Goal: Task Accomplishment & Management: Complete application form

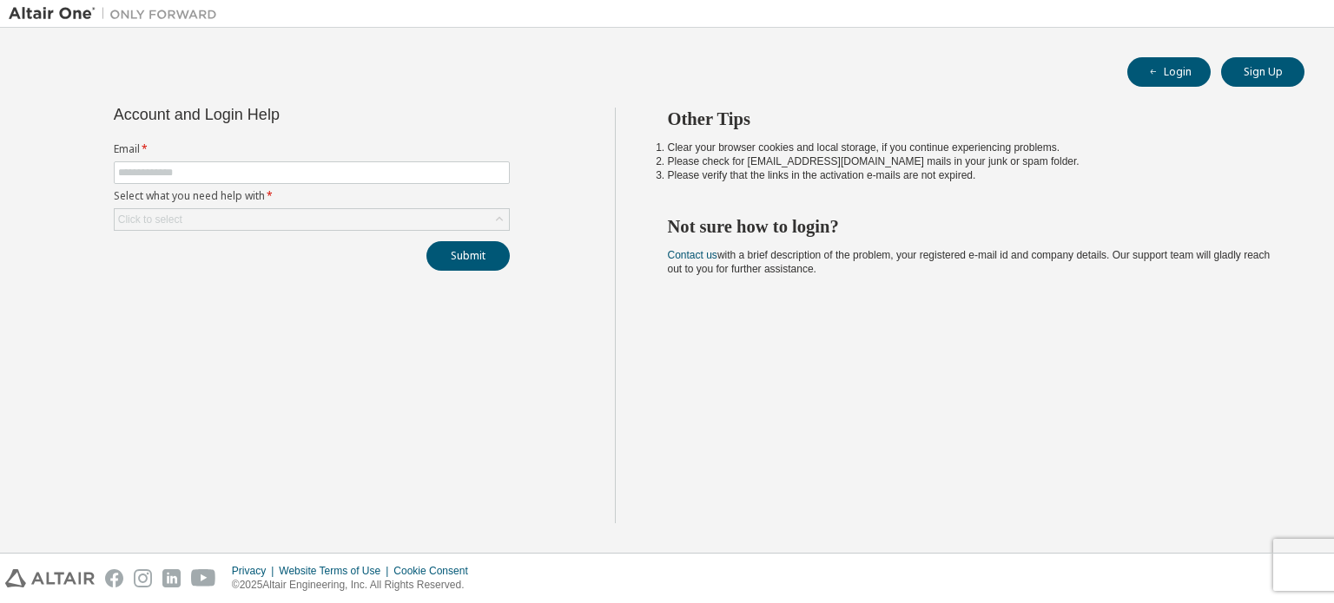
type input "**********"
click at [261, 218] on div "Click to select" at bounding box center [312, 219] width 394 height 21
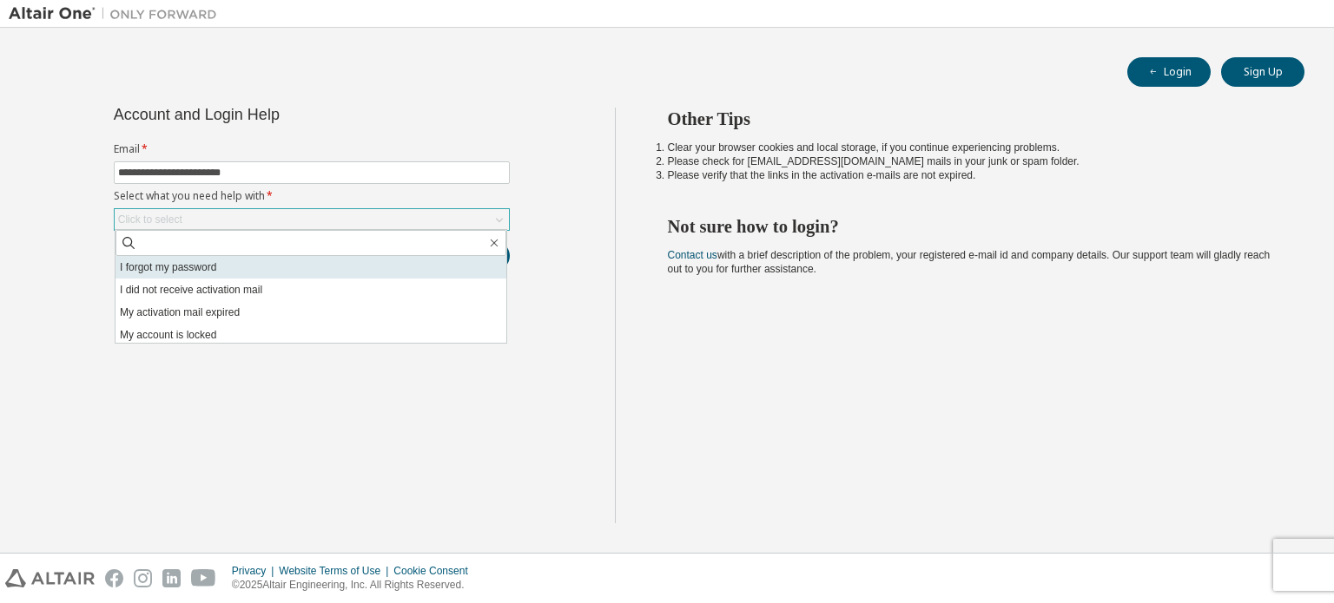
click at [255, 269] on li "I forgot my password" at bounding box center [310, 267] width 391 height 23
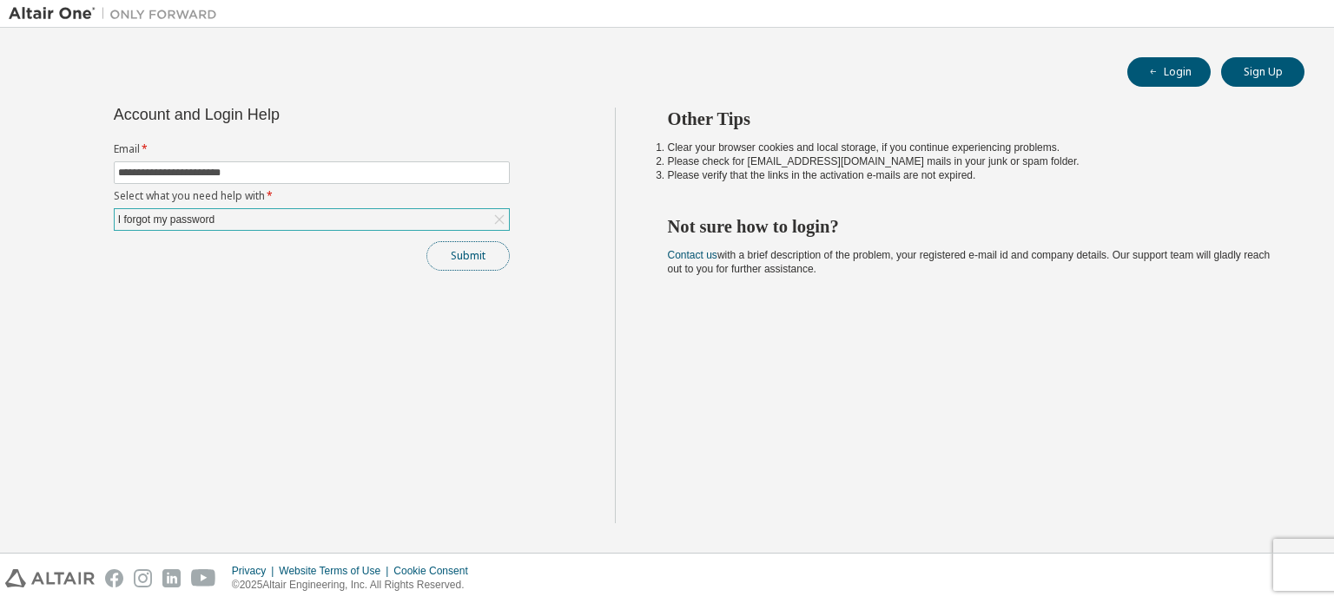
click at [441, 260] on button "Submit" at bounding box center [467, 256] width 83 height 30
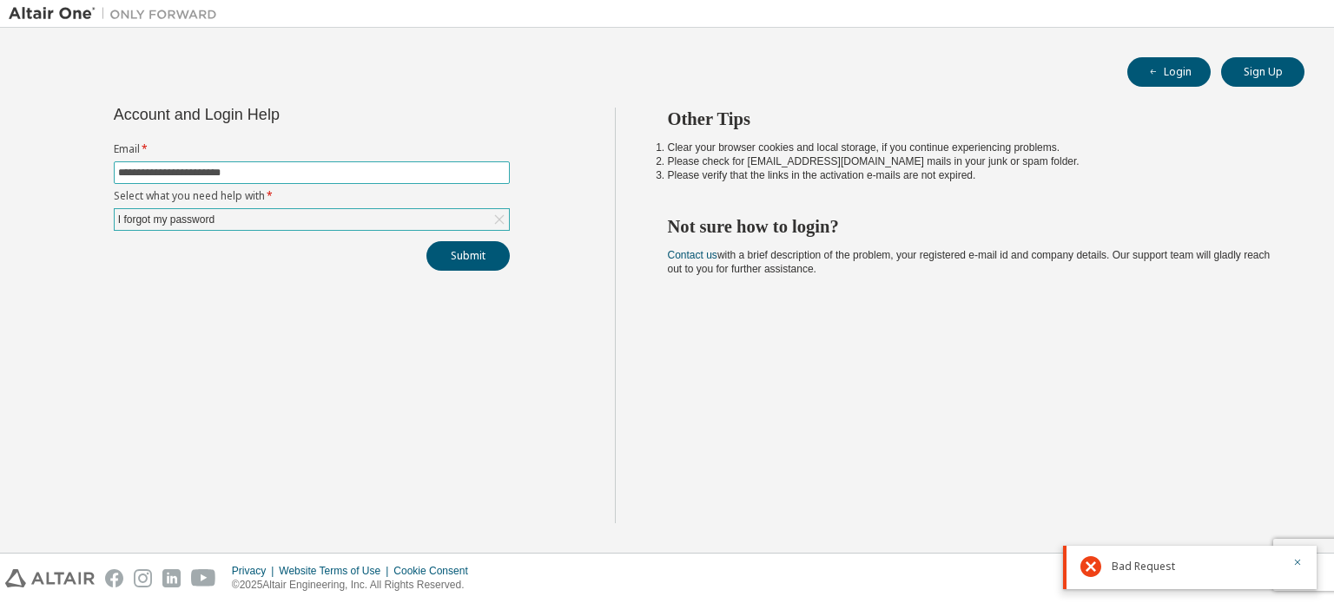
click at [283, 169] on input "**********" at bounding box center [311, 173] width 387 height 14
click at [500, 114] on div "Account and Login Help" at bounding box center [312, 115] width 396 height 14
click at [1125, 72] on div "Login Sign Up" at bounding box center [667, 72] width 1275 height 30
click at [1149, 75] on icon "button" at bounding box center [1153, 72] width 10 height 10
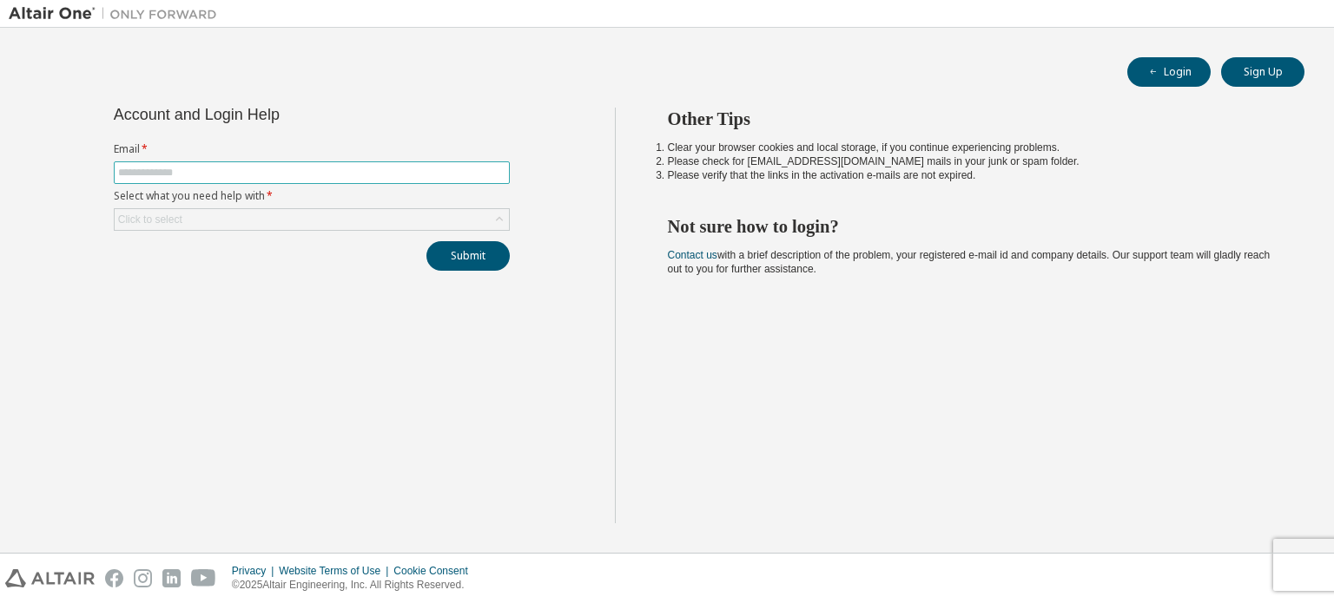
click at [285, 178] on input "text" at bounding box center [311, 173] width 387 height 14
type input "**********"
click at [351, 214] on div "Click to select" at bounding box center [312, 219] width 394 height 21
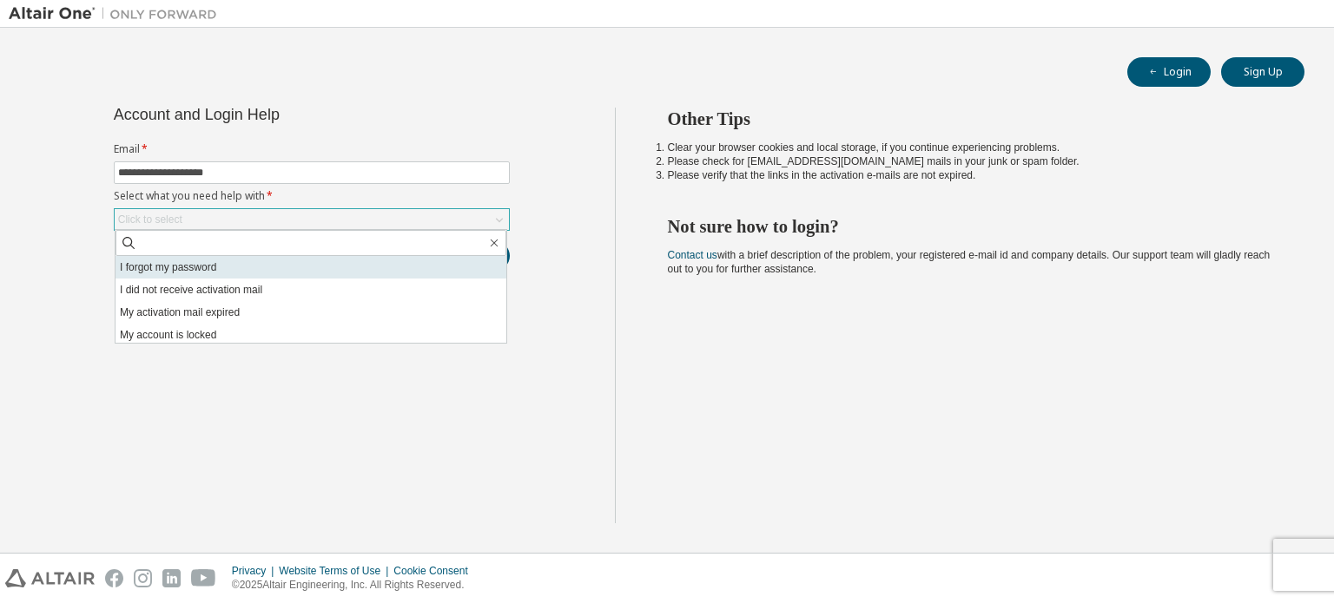
click at [265, 256] on li "I forgot my password" at bounding box center [310, 267] width 391 height 23
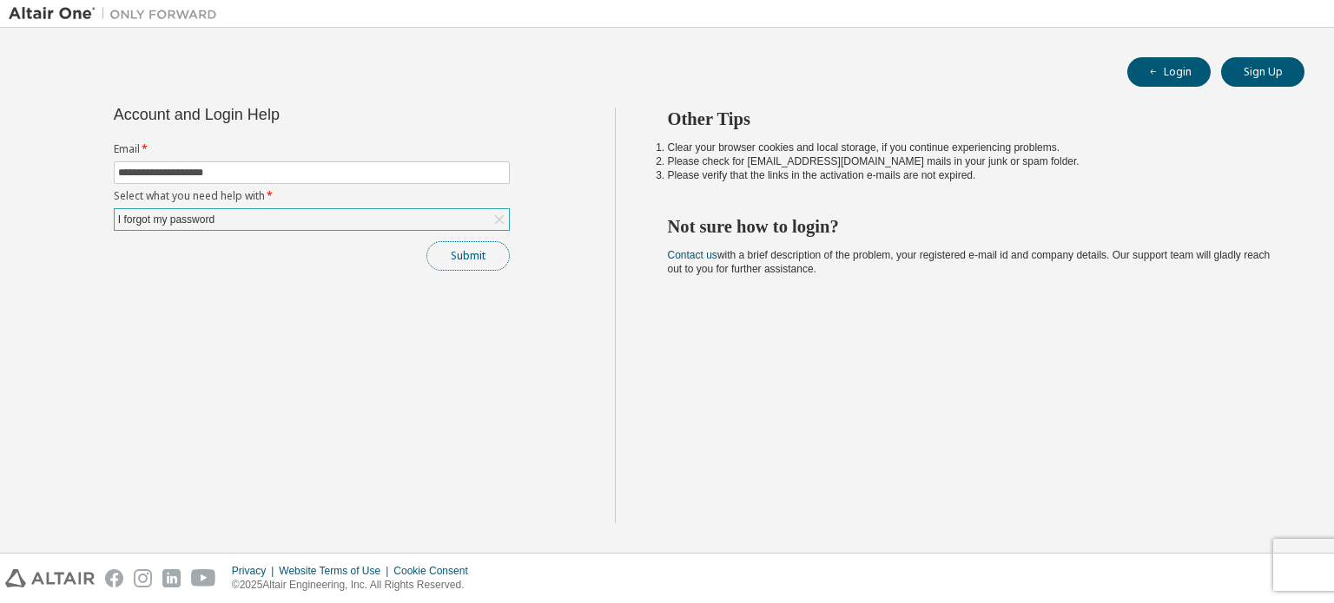
click at [477, 261] on button "Submit" at bounding box center [467, 256] width 83 height 30
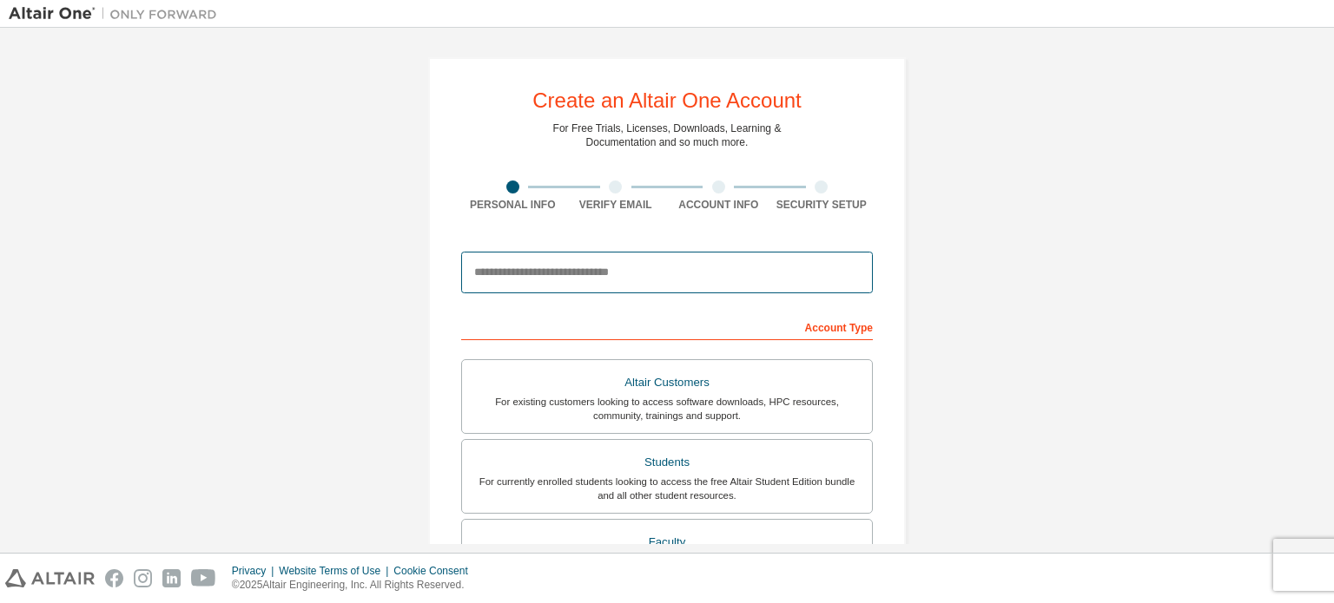
click at [597, 260] on input "email" at bounding box center [667, 273] width 412 height 42
click at [774, 305] on form "This is a federated email. No need to register a new account. You should be abl…" at bounding box center [667, 583] width 412 height 681
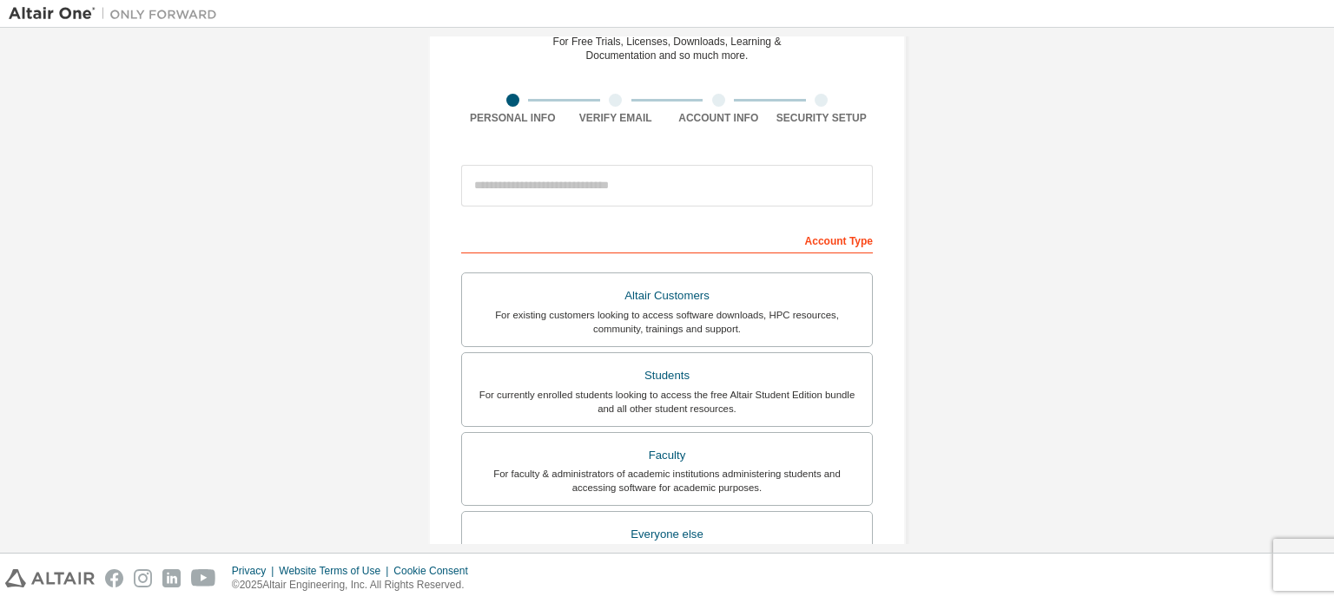
scroll to position [174, 0]
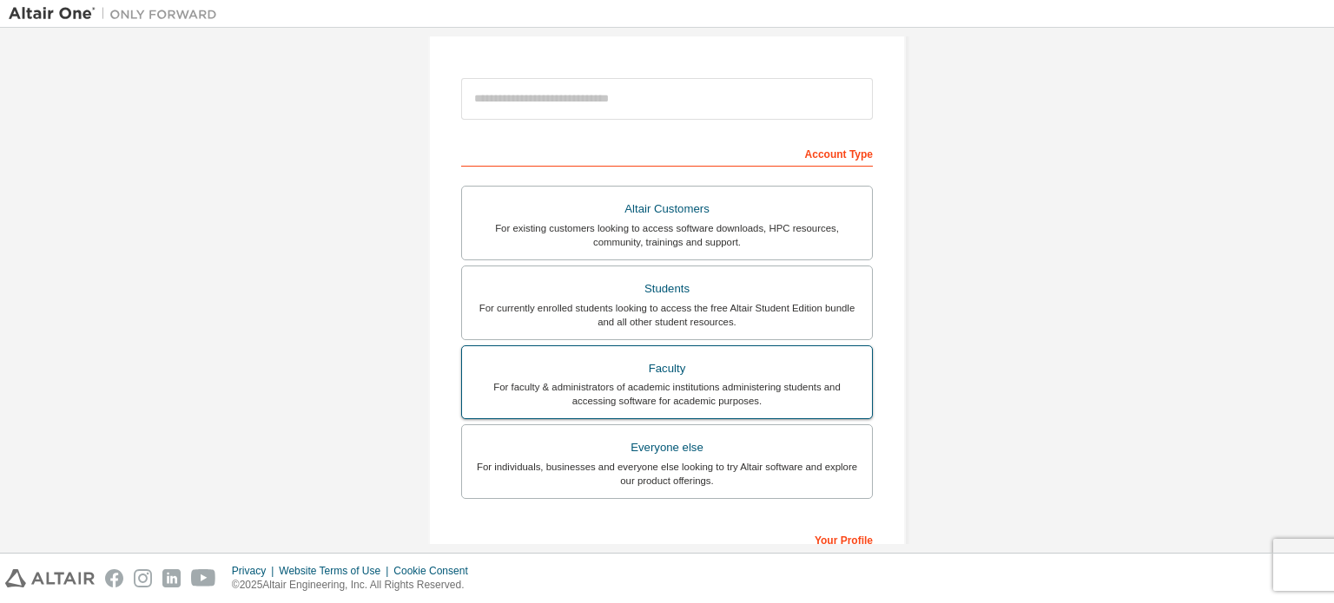
click at [678, 399] on div "For faculty & administrators of academic institutions administering students an…" at bounding box center [666, 394] width 389 height 28
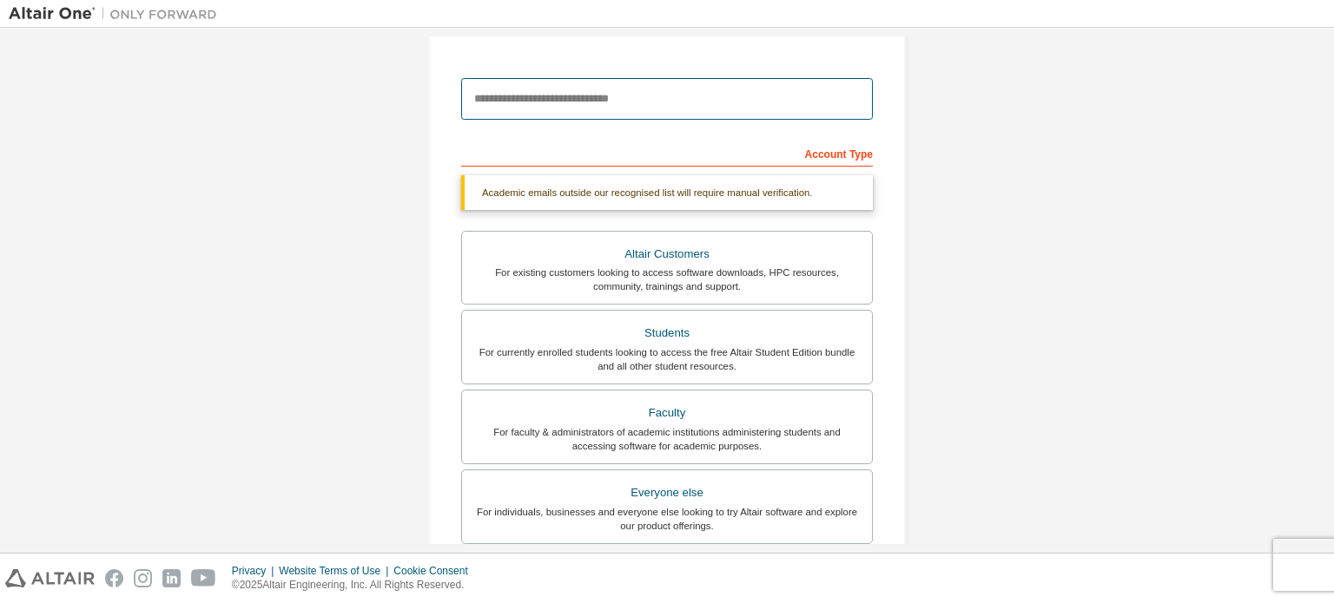
click at [563, 106] on input "email" at bounding box center [667, 99] width 412 height 42
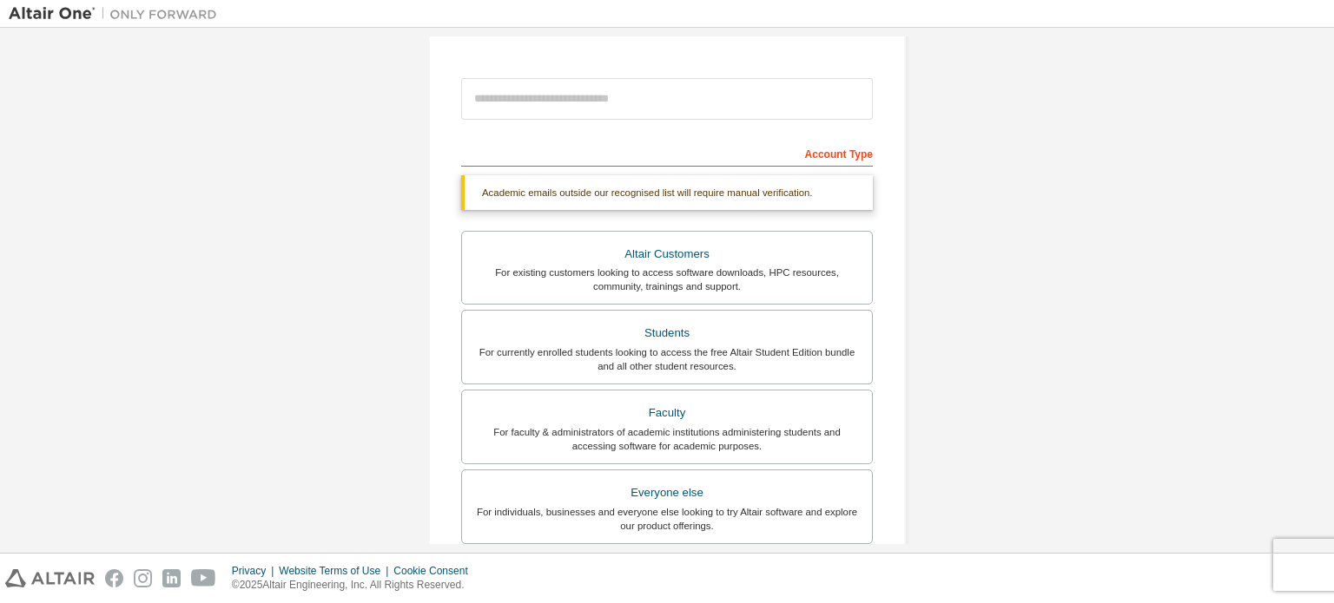
click at [511, 128] on form "This is a federated email. No need to register a new account. You should be abl…" at bounding box center [667, 431] width 412 height 725
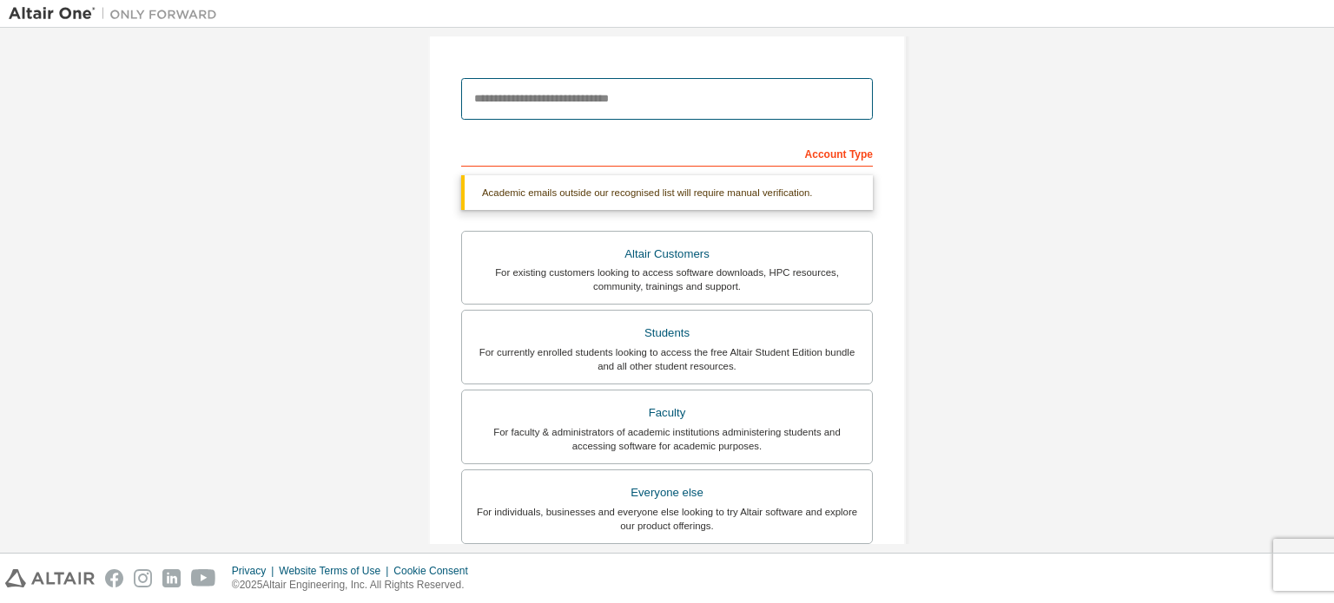
click at [530, 97] on input "email" at bounding box center [667, 99] width 412 height 42
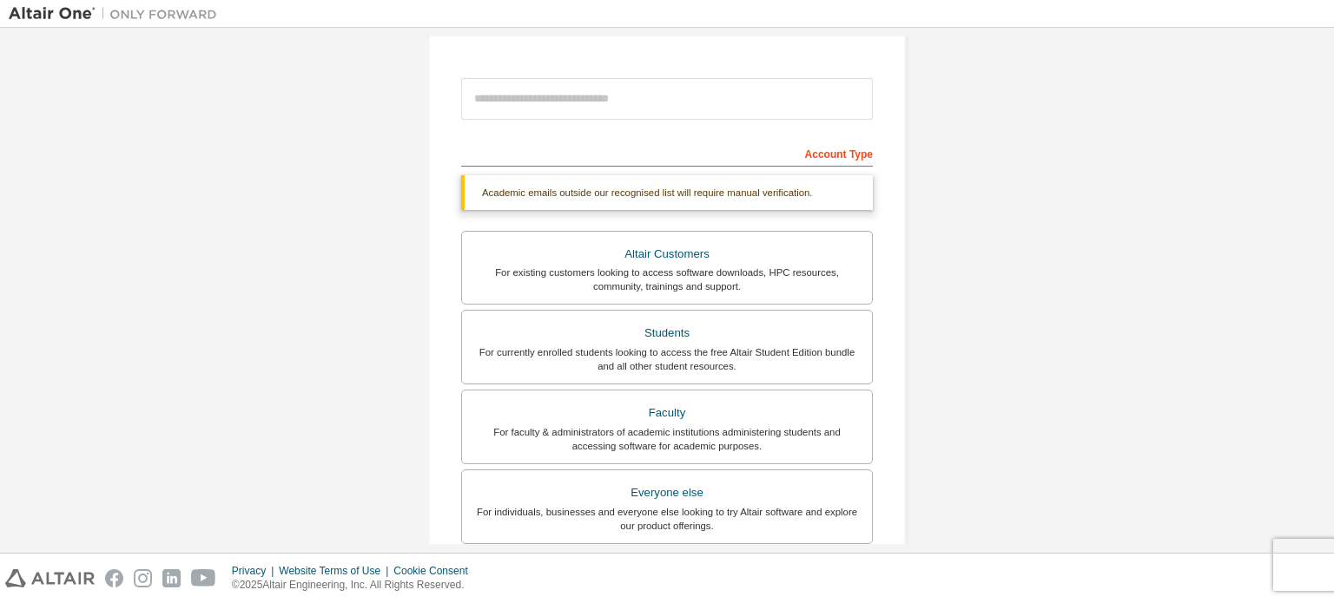
click at [513, 134] on form "This is a federated email. No need to register a new account. You should be abl…" at bounding box center [667, 431] width 412 height 725
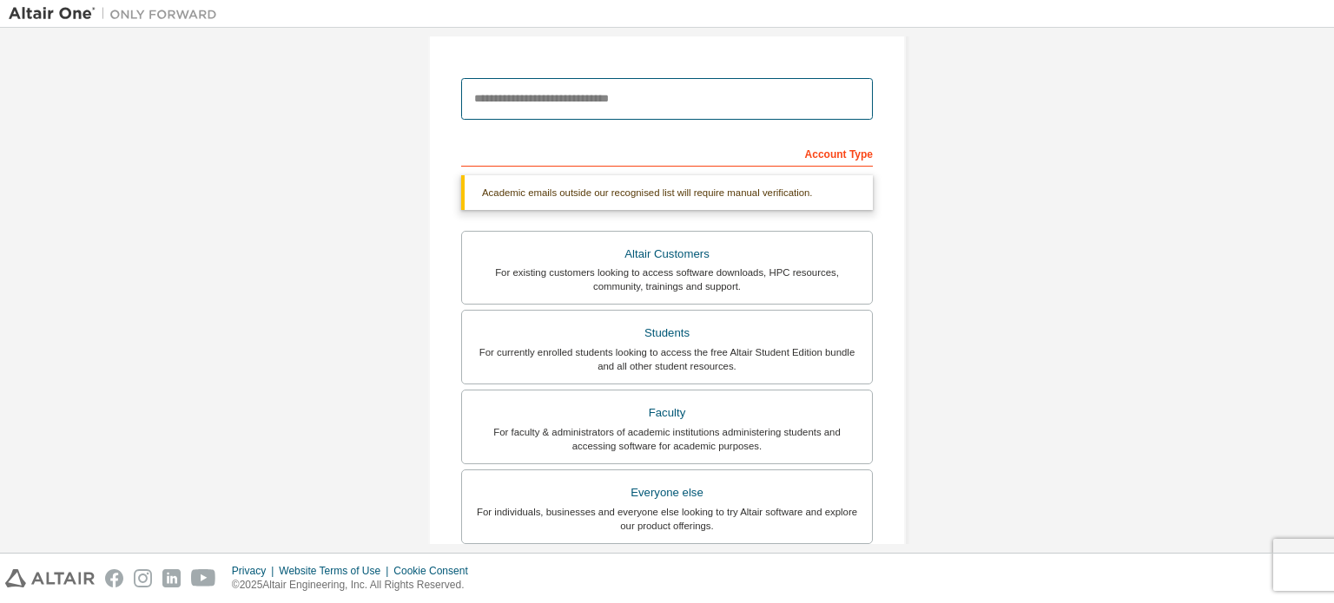
click at [521, 97] on input "email" at bounding box center [667, 99] width 412 height 42
type input "**********"
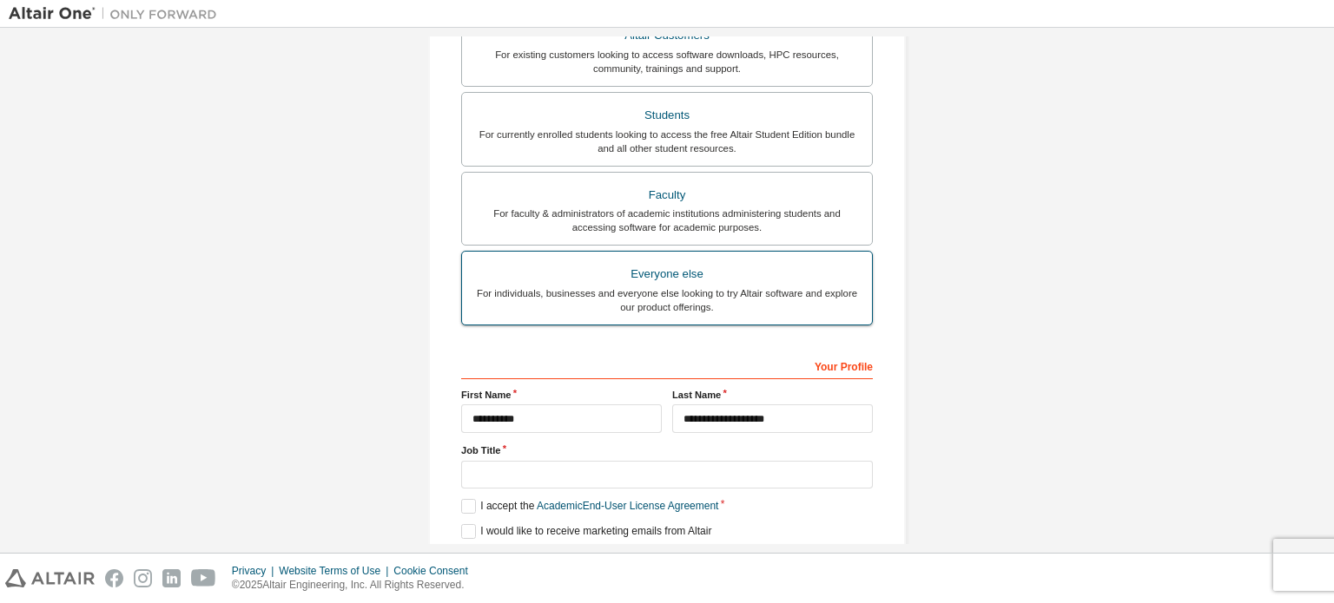
scroll to position [407, 0]
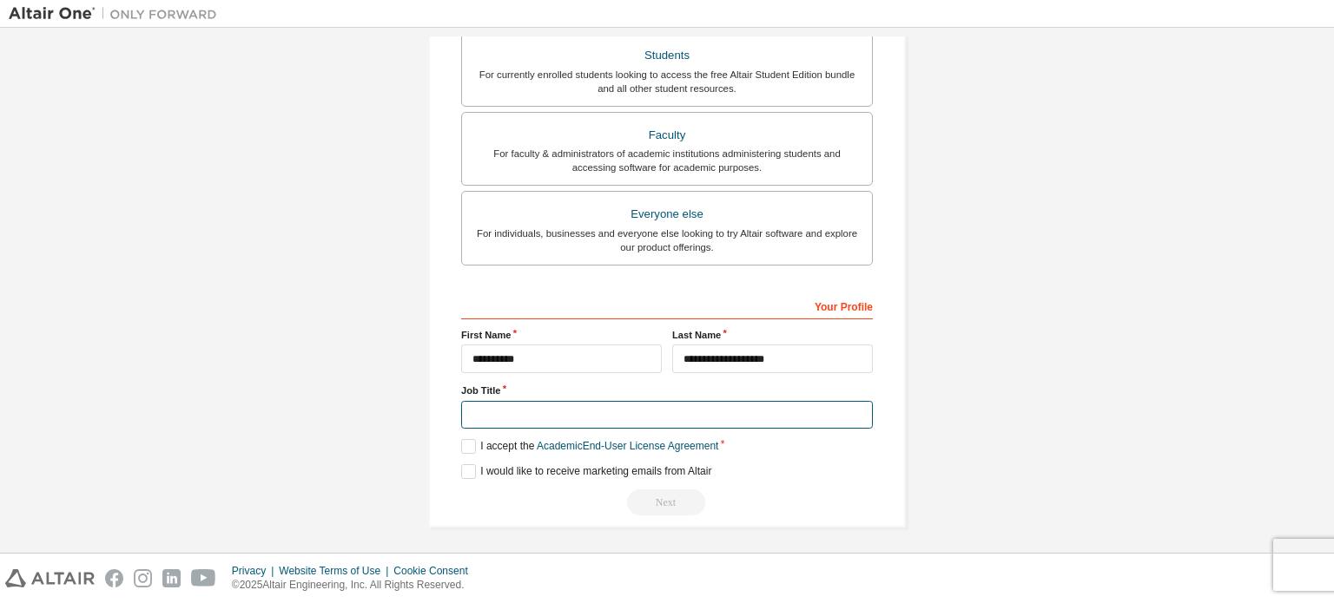
click at [549, 405] on input "text" at bounding box center [667, 415] width 412 height 29
type input "********"
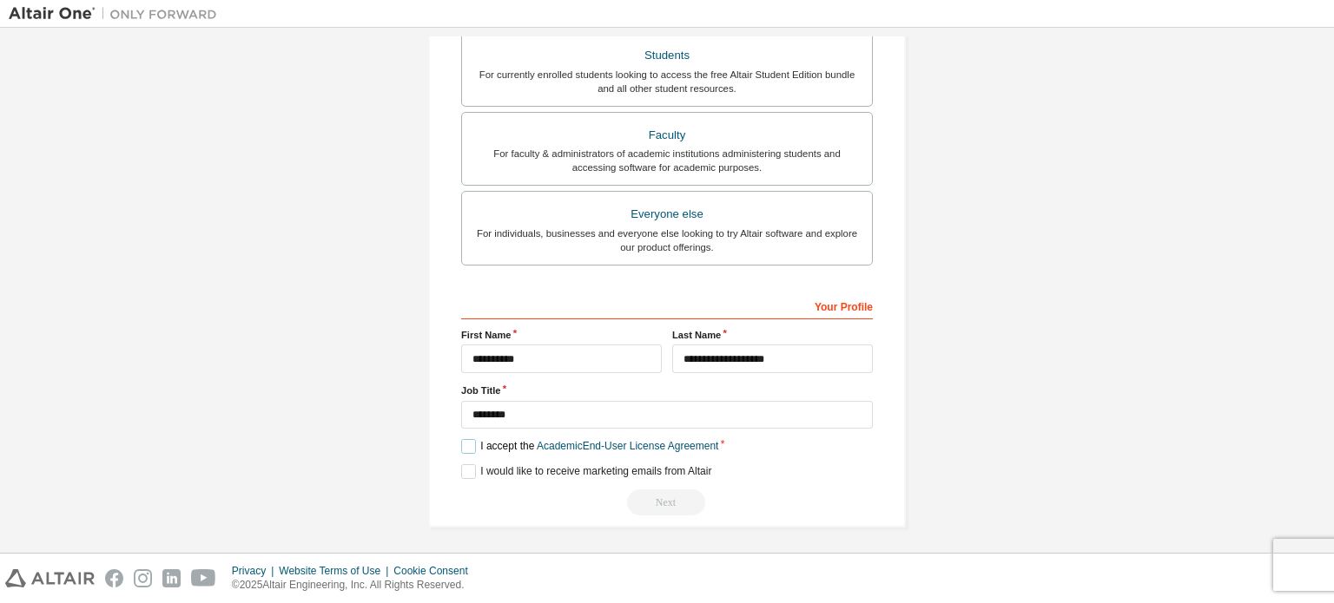
click at [462, 440] on label "I accept the Academic End-User License Agreement" at bounding box center [589, 446] width 257 height 15
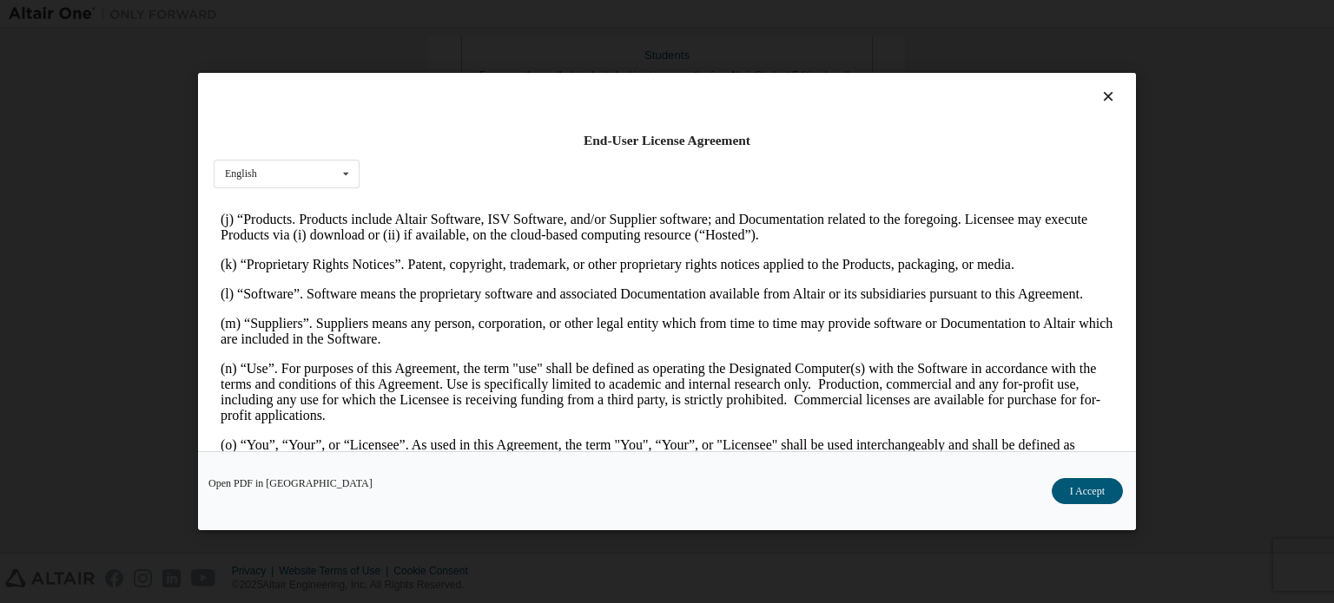
scroll to position [781, 0]
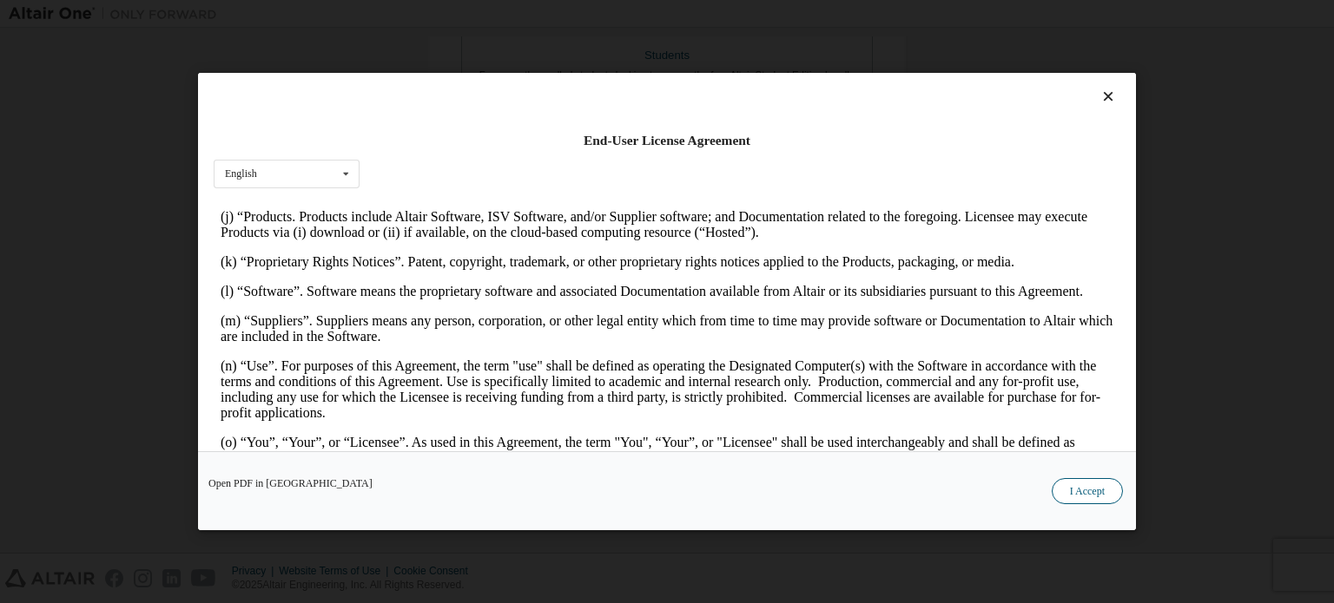
click at [1084, 496] on button "I Accept" at bounding box center [1086, 491] width 71 height 26
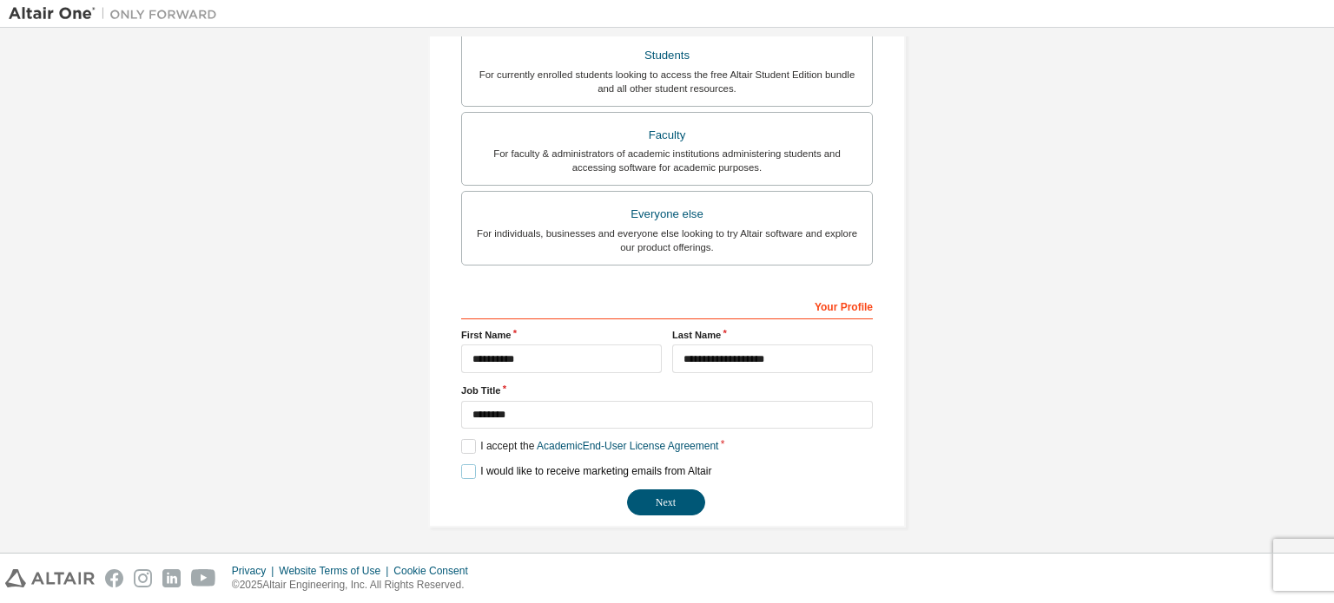
click at [461, 464] on label "I would like to receive marketing emails from Altair" at bounding box center [586, 471] width 250 height 15
click at [465, 465] on label "I would like to receive marketing emails from Altair" at bounding box center [586, 471] width 250 height 15
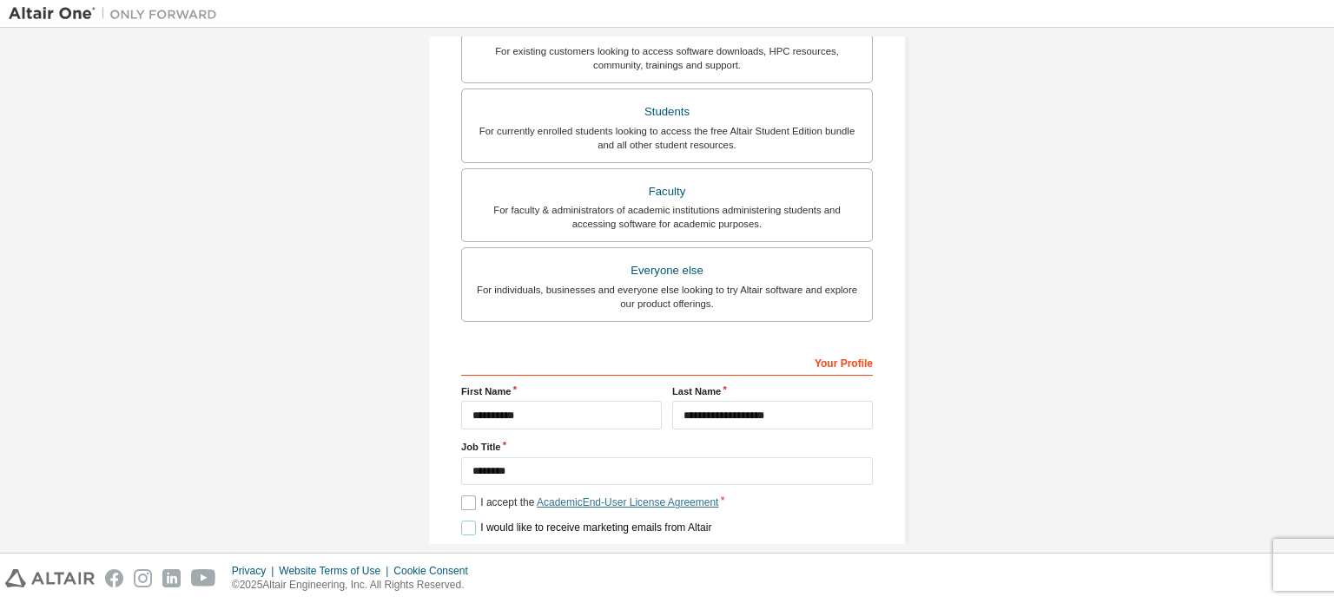
scroll to position [320, 0]
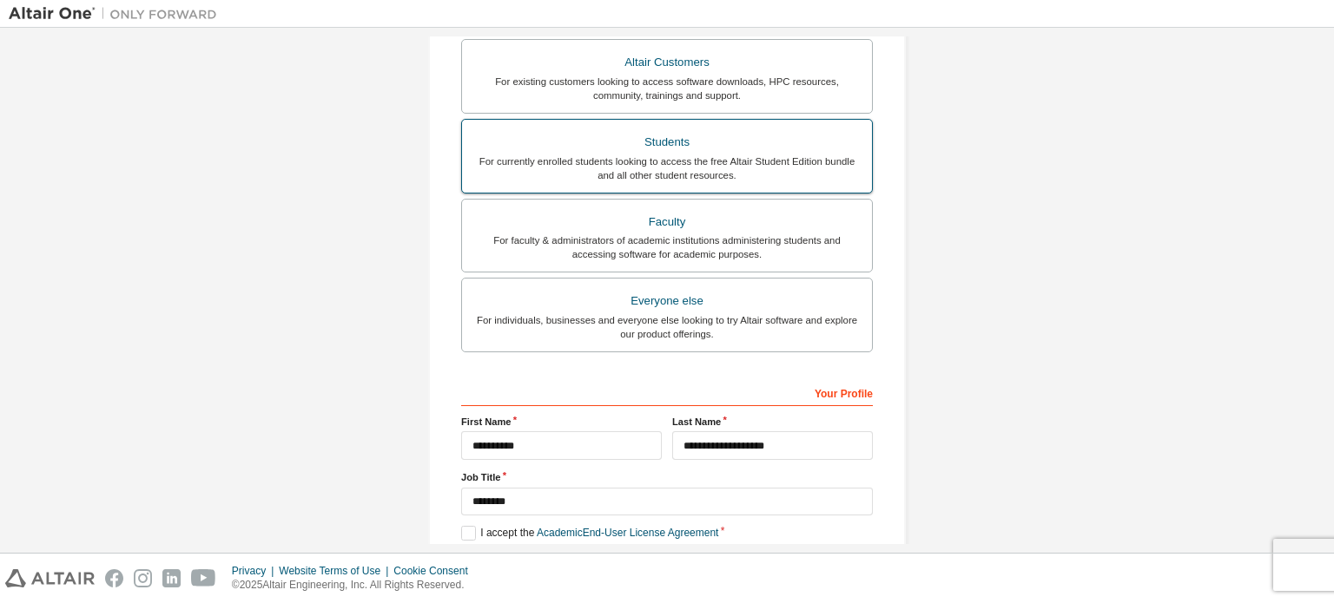
click at [663, 169] on div "For currently enrolled students looking to access the free Altair Student Editi…" at bounding box center [666, 169] width 389 height 28
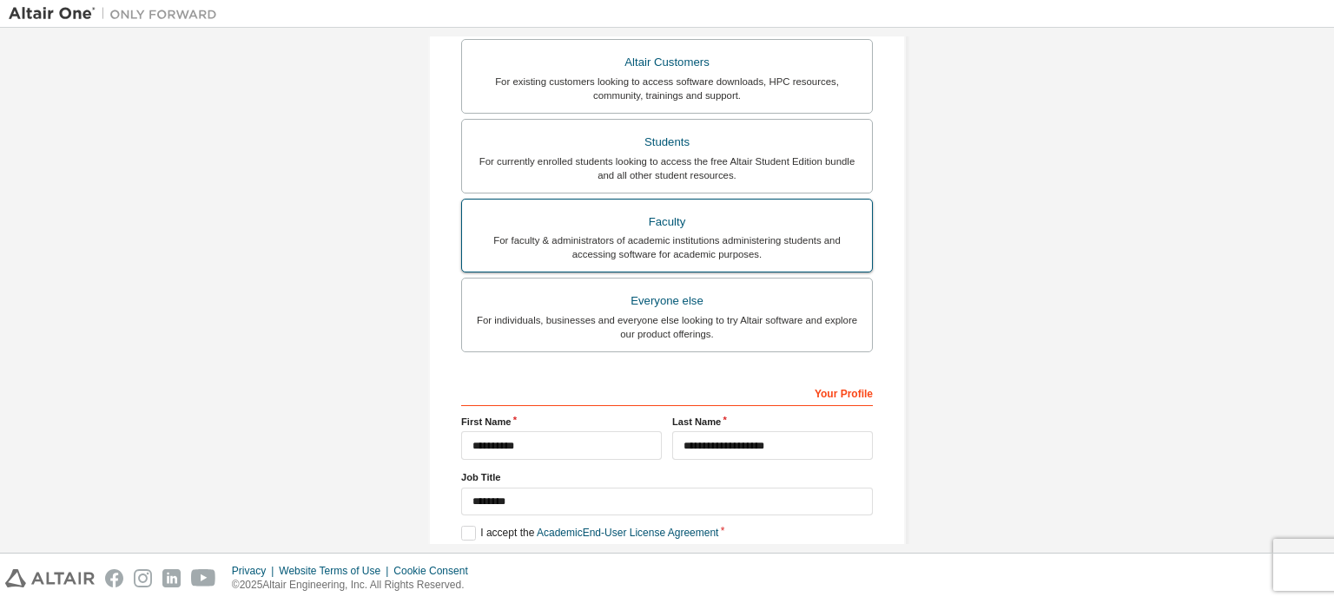
click at [653, 246] on div "For faculty & administrators of academic institutions administering students an…" at bounding box center [666, 248] width 389 height 28
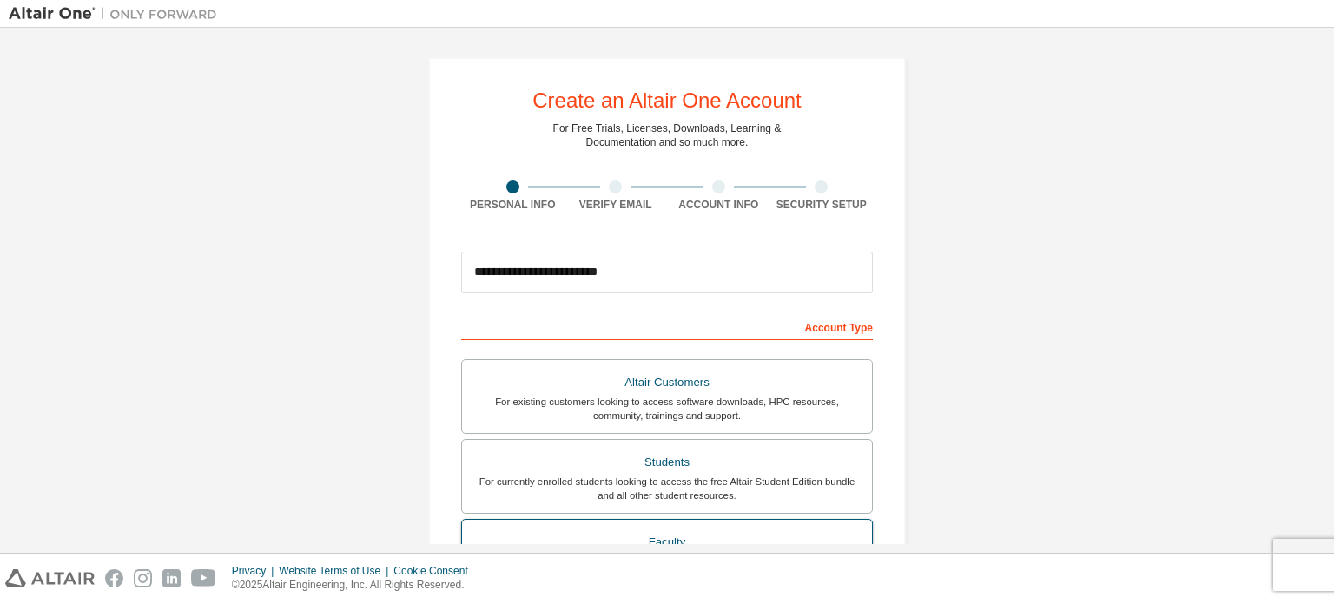
scroll to position [407, 0]
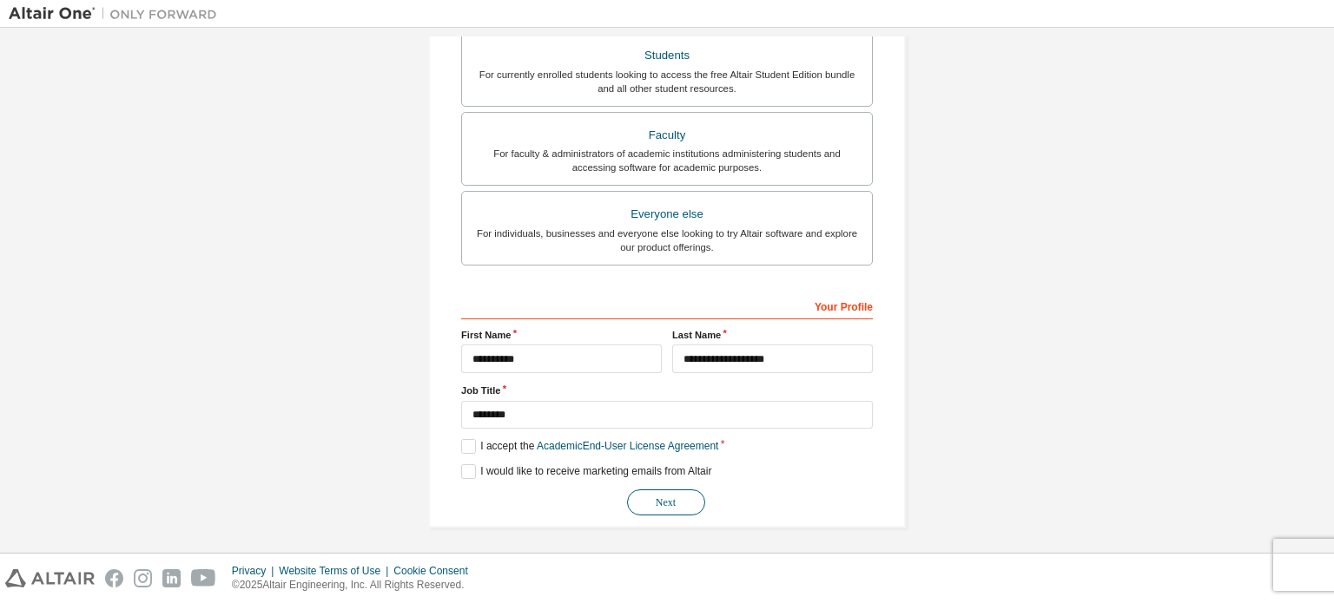
click at [666, 496] on button "Next" at bounding box center [666, 503] width 78 height 26
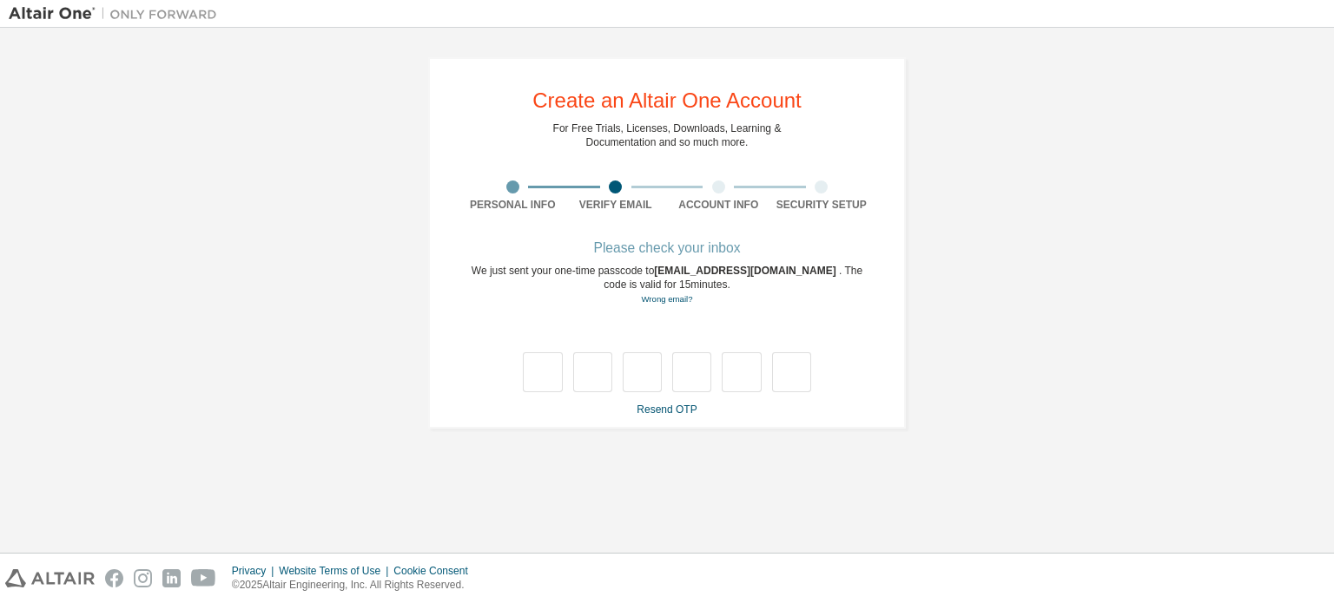
scroll to position [0, 0]
click at [550, 368] on input "text" at bounding box center [542, 372] width 39 height 40
type input "*"
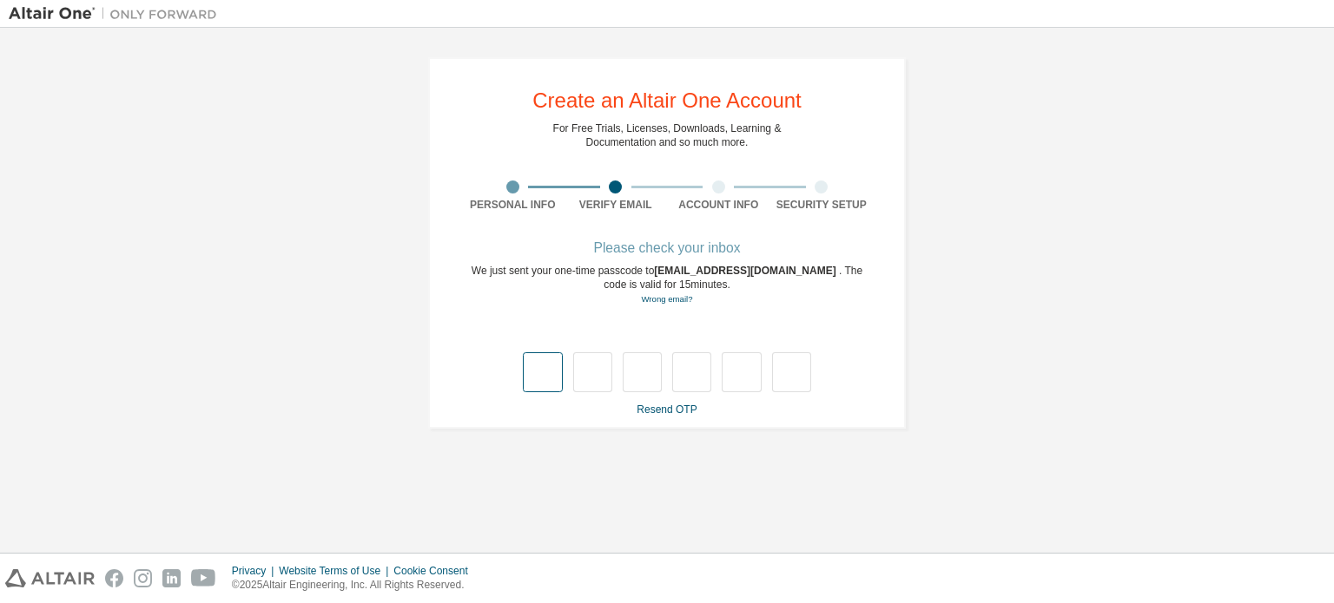
type input "*"
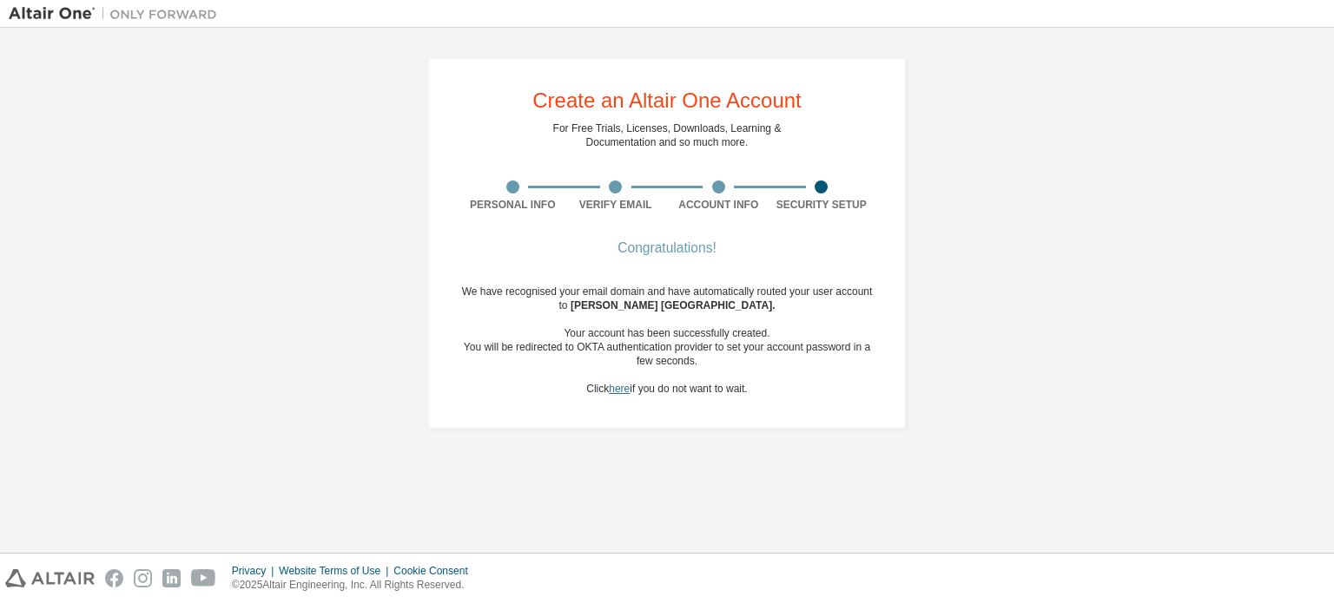
click at [614, 388] on link "here" at bounding box center [619, 389] width 21 height 12
